Goal: Information Seeking & Learning: Check status

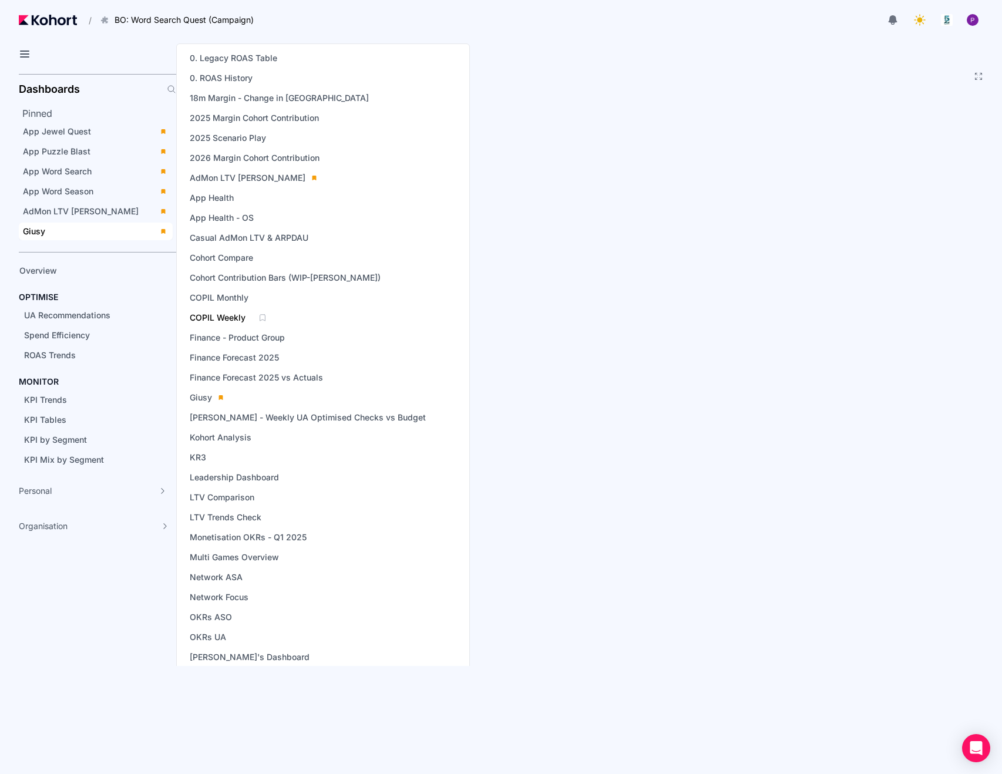
click at [225, 319] on span "COPIL Weekly" at bounding box center [218, 318] width 56 height 12
click at [229, 298] on span "COPIL Monthly" at bounding box center [219, 298] width 59 height 12
click at [219, 320] on span "COPIL Weekly" at bounding box center [218, 318] width 56 height 12
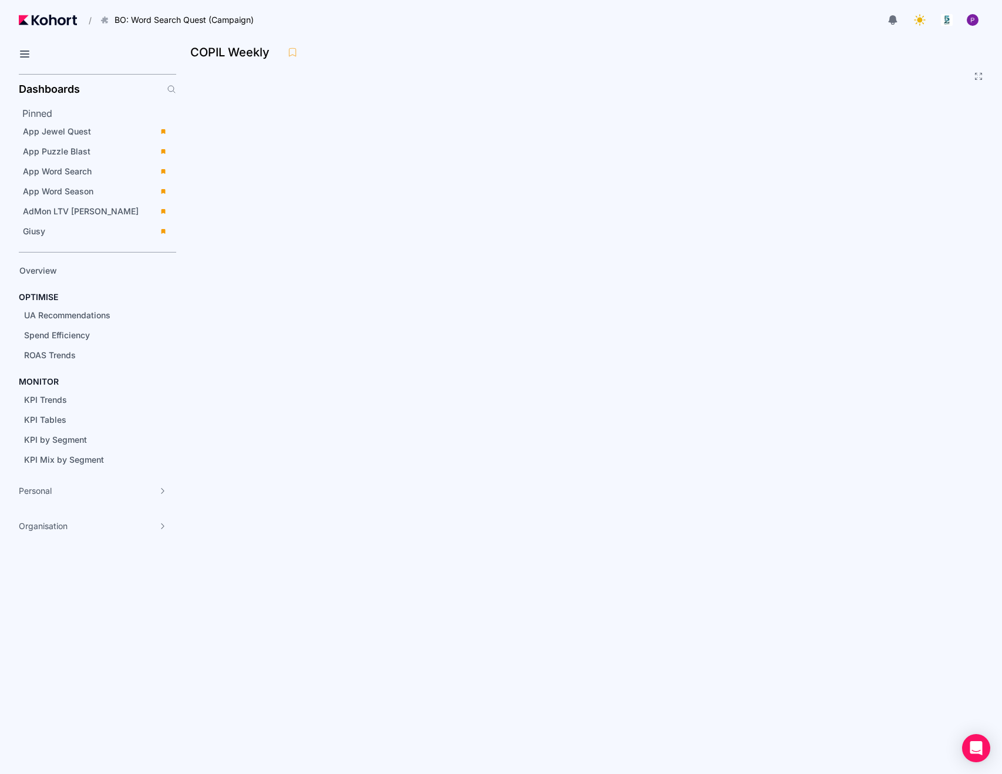
scroll to position [166, 0]
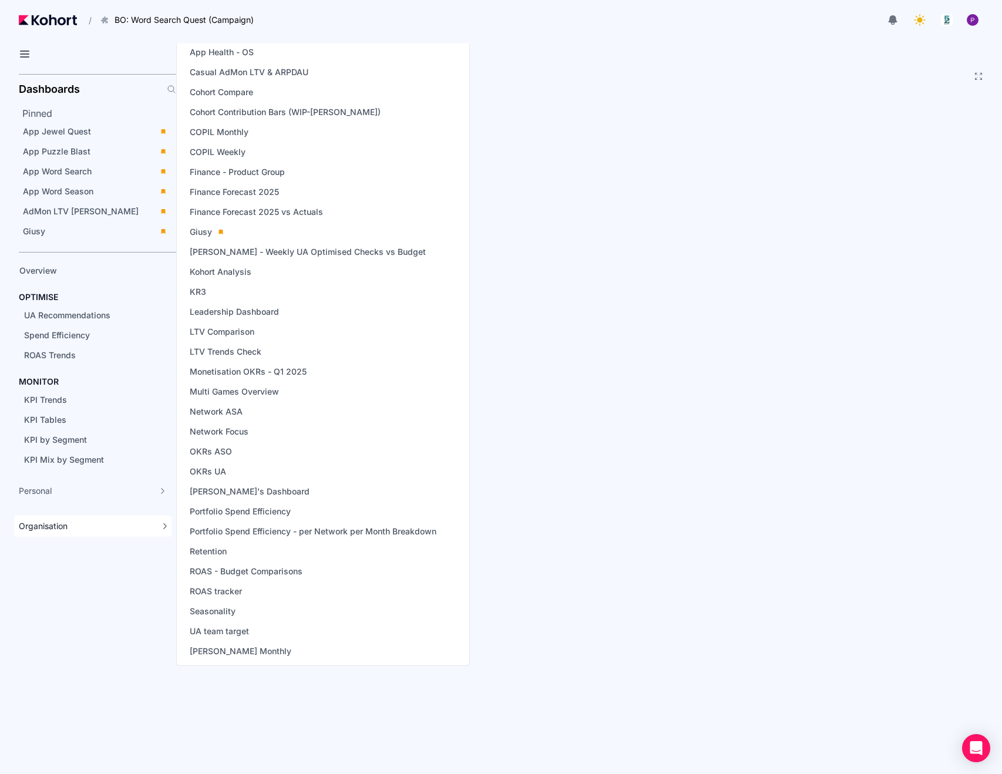
click at [69, 524] on div "Organisation" at bounding box center [86, 526] width 135 height 12
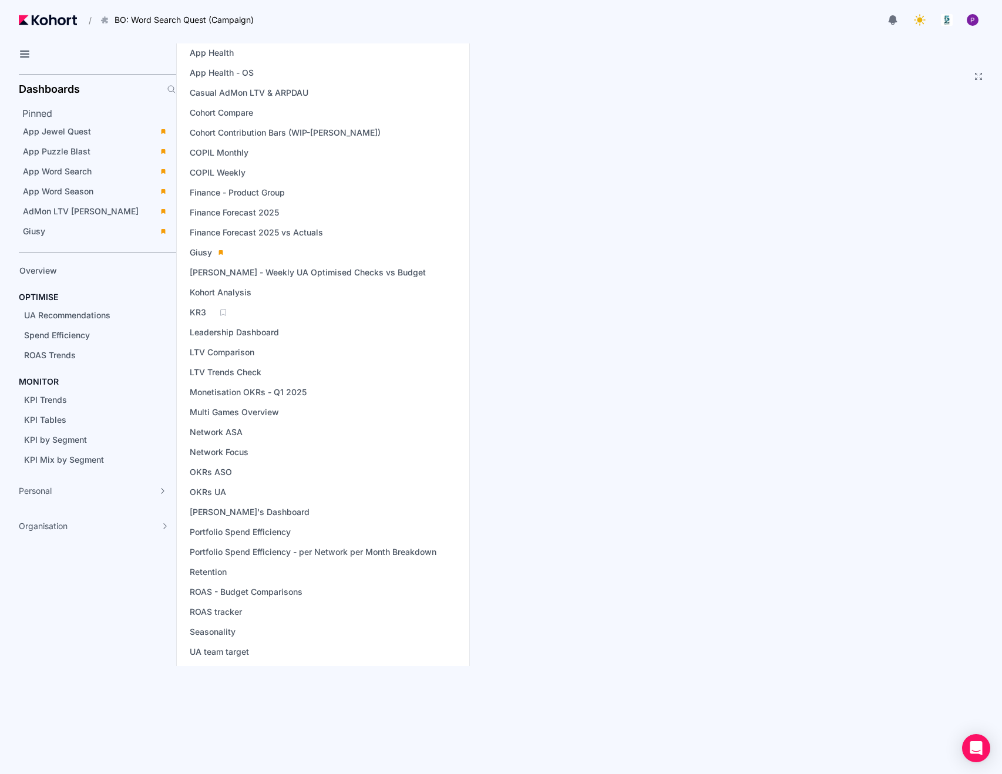
scroll to position [153, 0]
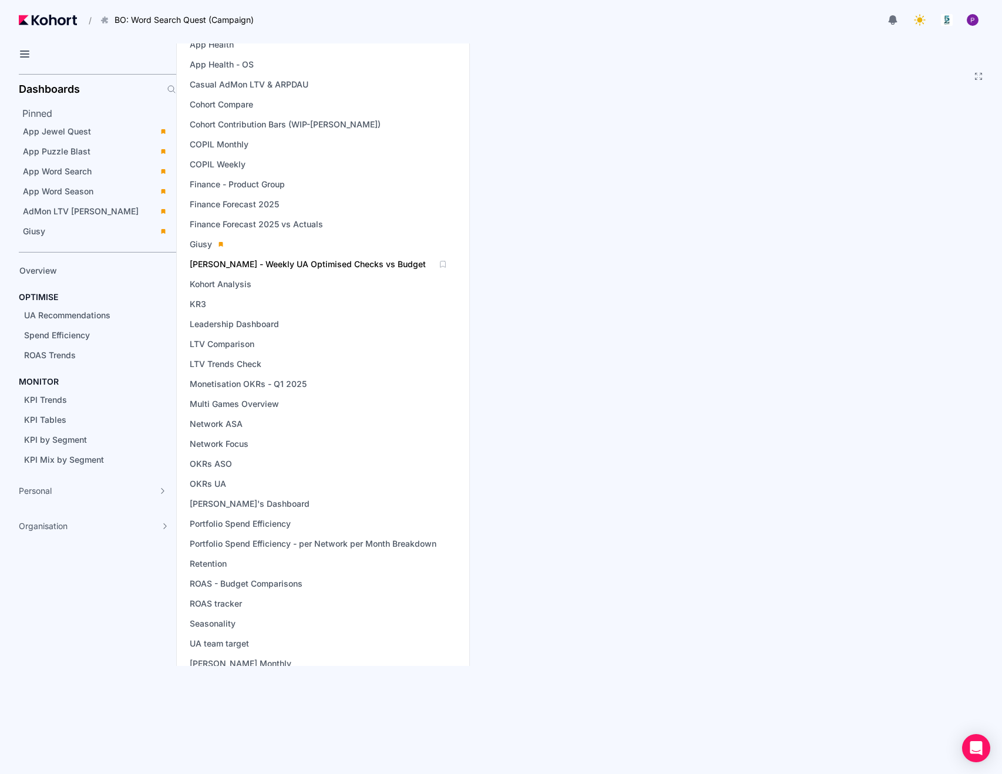
click at [280, 265] on span "[PERSON_NAME] - Weekly UA Optimised Checks vs Budget" at bounding box center [308, 264] width 236 height 12
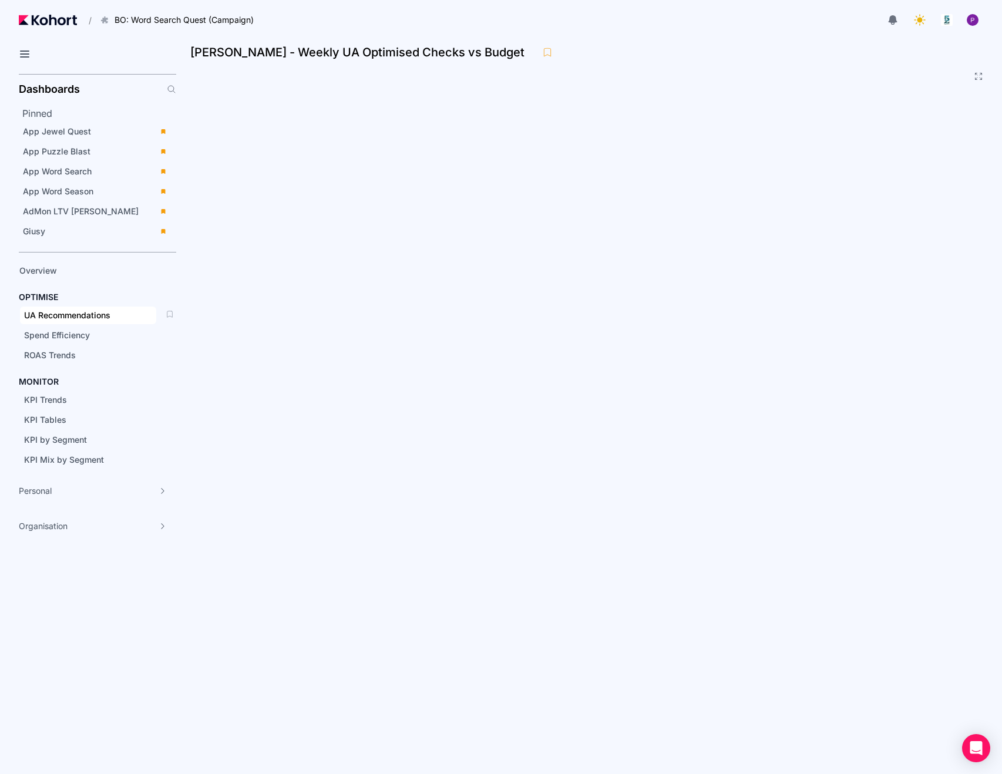
click at [76, 317] on span "UA Recommendations" at bounding box center [67, 315] width 86 height 10
